Goal: Information Seeking & Learning: Learn about a topic

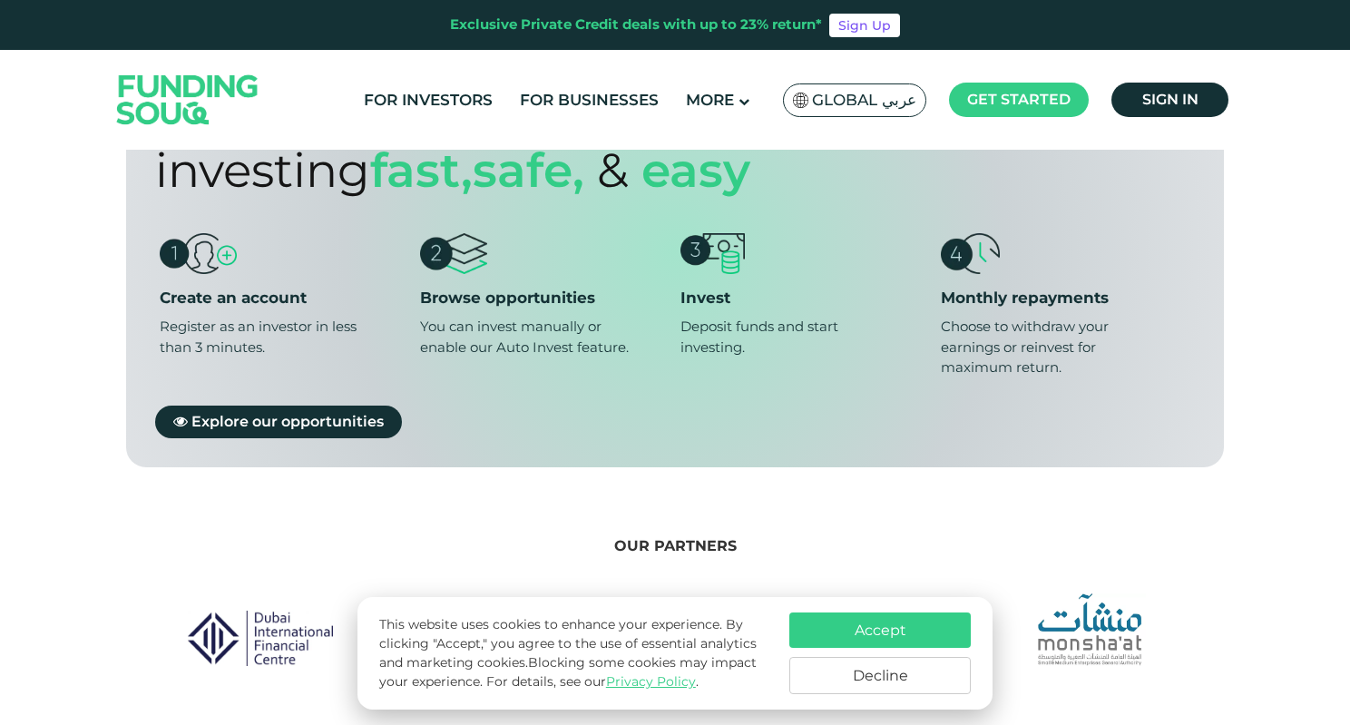
scroll to position [1083, 0]
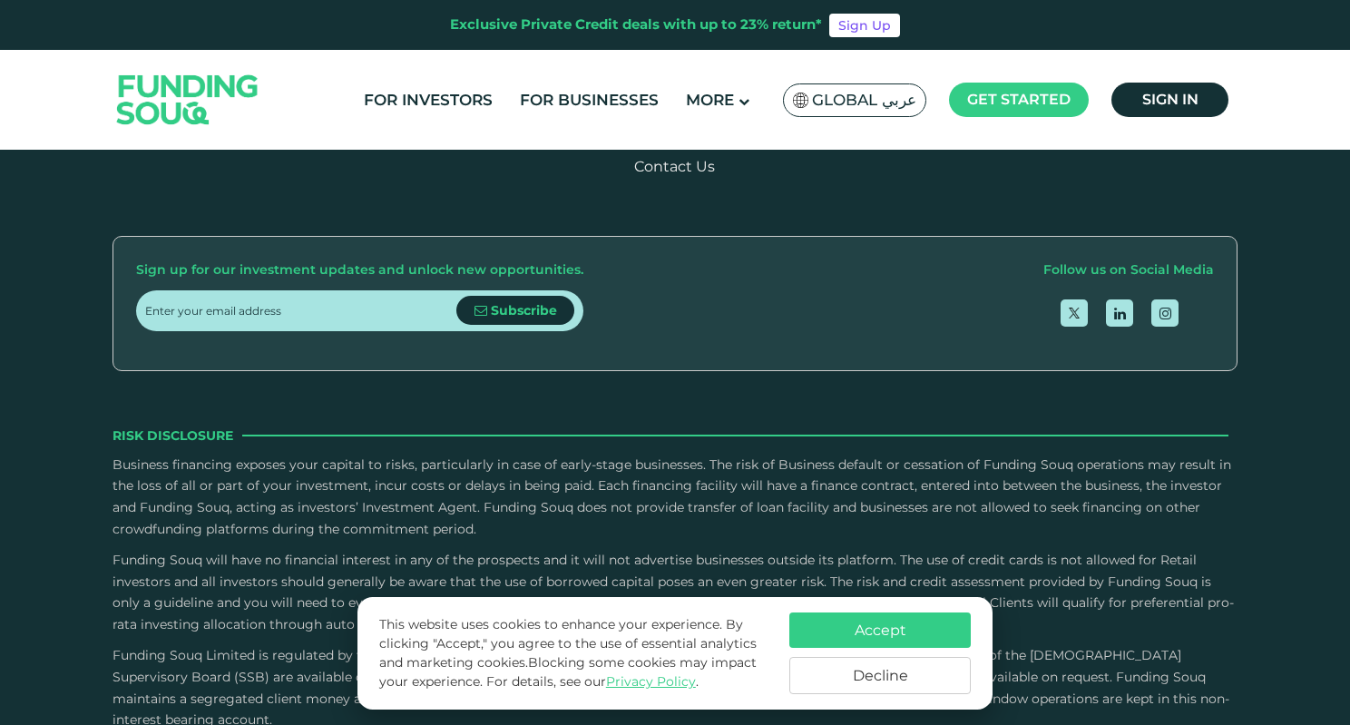
scroll to position [4123, 0]
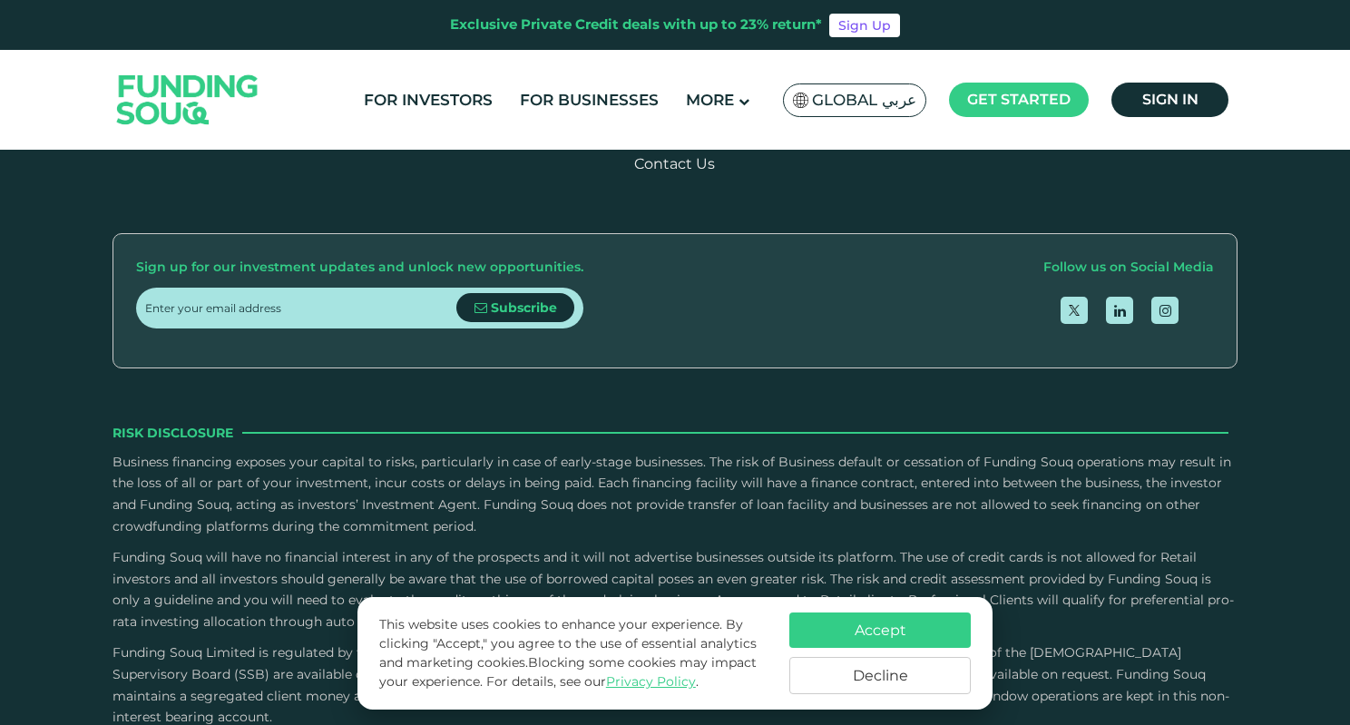
click at [854, 619] on button "Accept" at bounding box center [879, 629] width 181 height 35
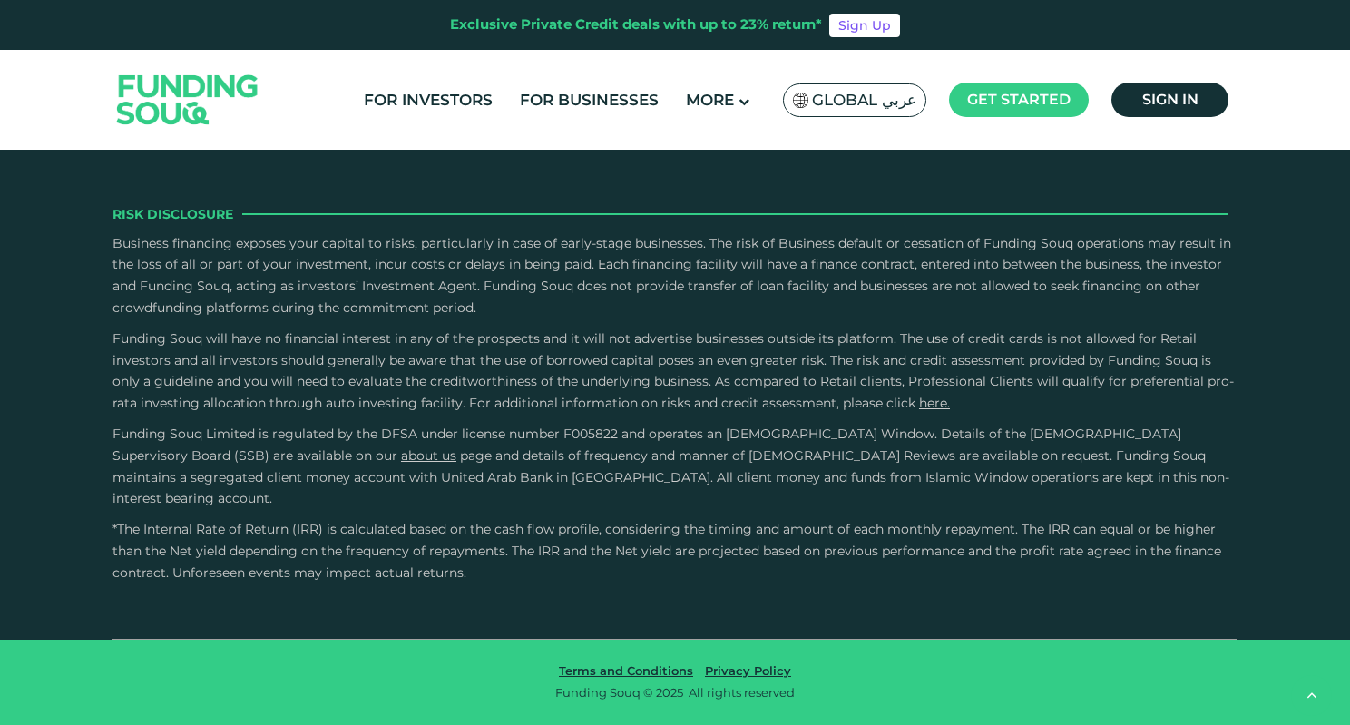
scroll to position [5732, 0]
type tc-range-slider "4"
click at [1170, 98] on icon "open Instagram" at bounding box center [1166, 91] width 12 height 14
